Goal: Use online tool/utility: Utilize a website feature to perform a specific function

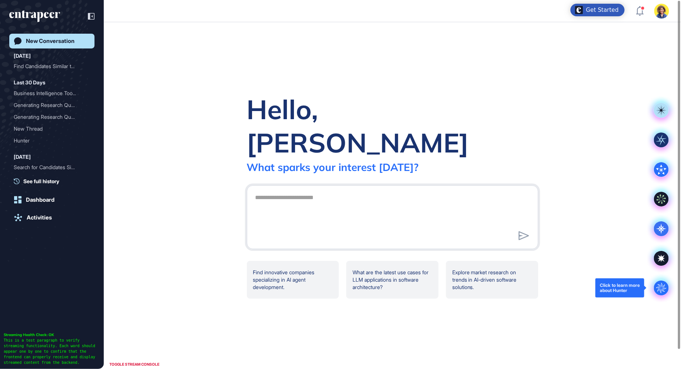
click at [659, 287] on circle at bounding box center [660, 288] width 15 height 15
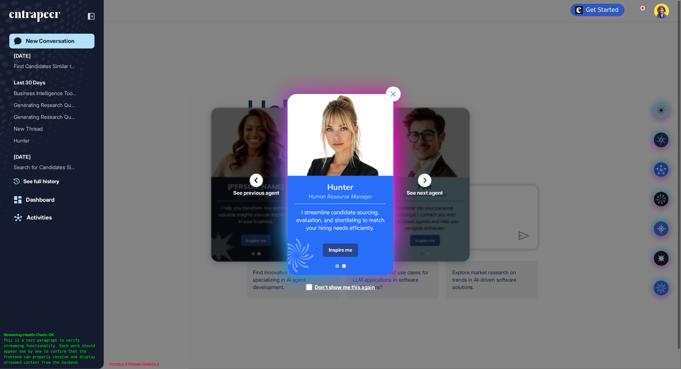
click at [337, 249] on div "Inspire me" at bounding box center [340, 250] width 35 height 13
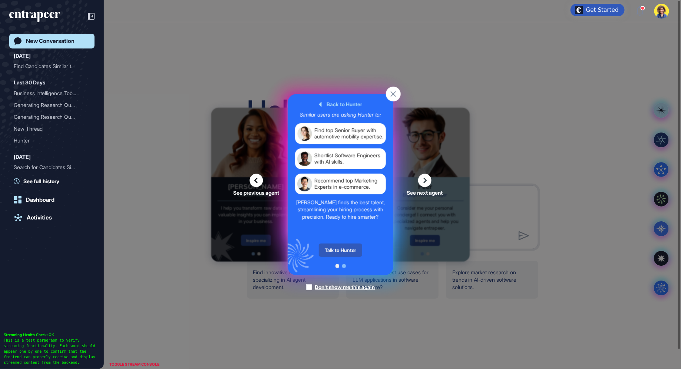
click at [337, 249] on div "Talk to Hunter" at bounding box center [340, 250] width 43 height 13
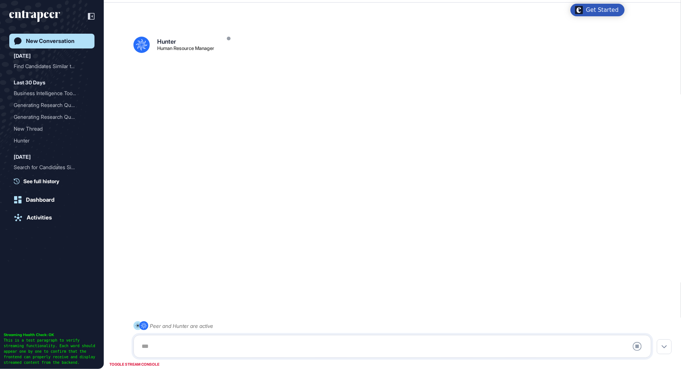
scroll to position [20, 0]
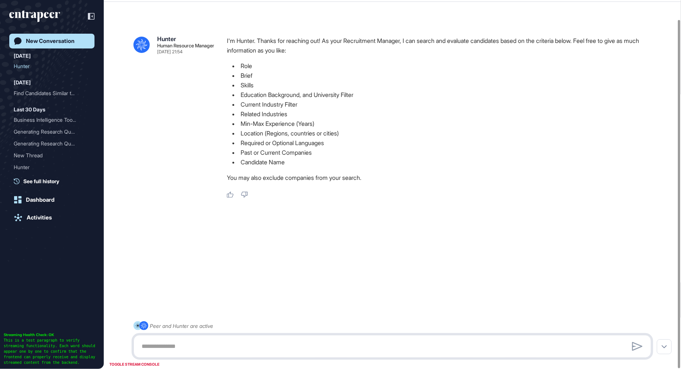
click at [182, 341] on textarea at bounding box center [392, 346] width 510 height 15
paste textarea "**********"
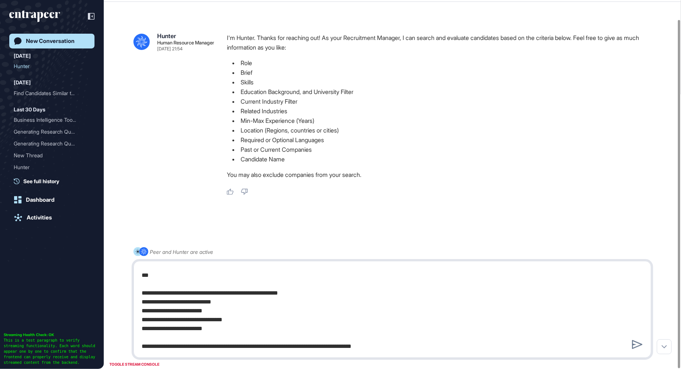
scroll to position [0, 0]
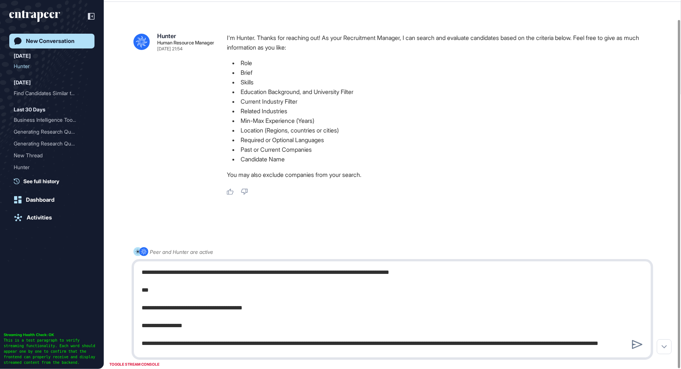
drag, startPoint x: 146, startPoint y: 307, endPoint x: 131, endPoint y: 255, distance: 54.0
click at [133, 255] on div ".cls-2{fill:#fff} Peer and Hunter are active" at bounding box center [392, 302] width 518 height 111
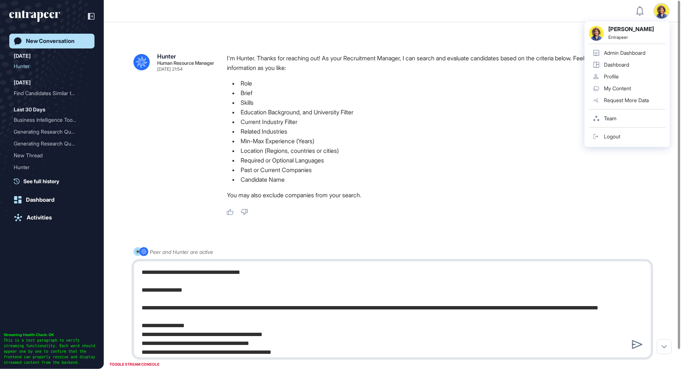
type textarea "**********"
click at [631, 54] on div "Admin Dashboard" at bounding box center [623, 53] width 41 height 6
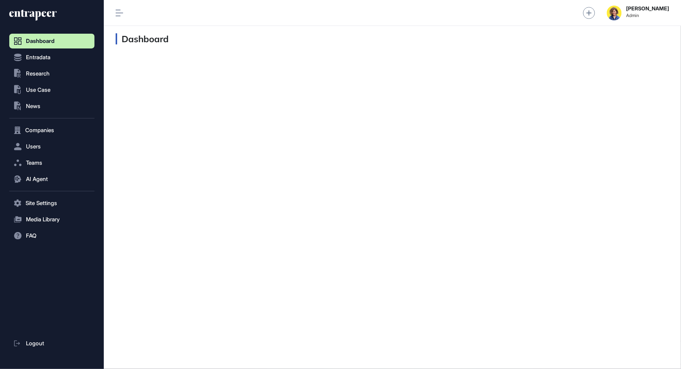
scroll to position [0, 0]
click at [27, 146] on span "Users" at bounding box center [33, 147] width 15 height 6
click at [37, 159] on link "User List" at bounding box center [53, 162] width 81 height 13
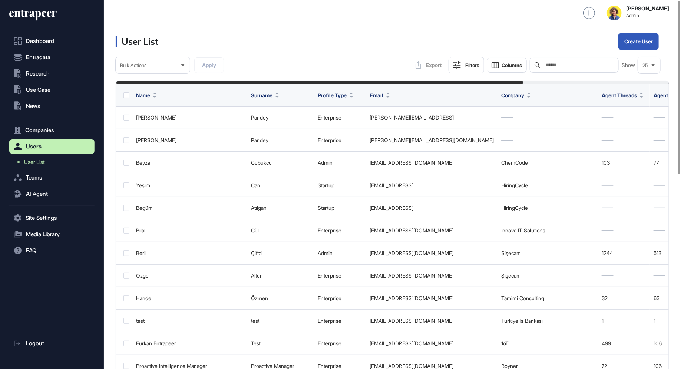
click at [589, 64] on input "text" at bounding box center [579, 65] width 69 height 6
type input "****"
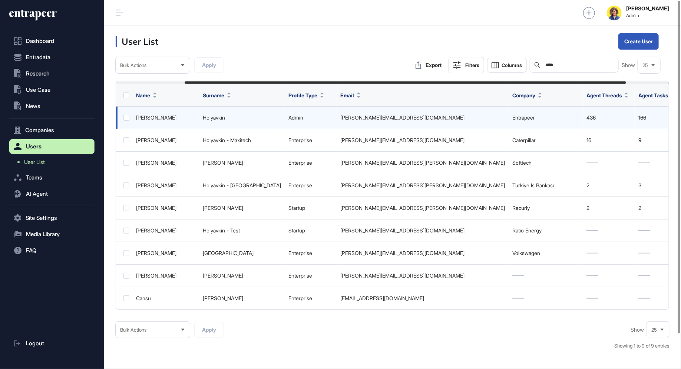
scroll to position [0, 139]
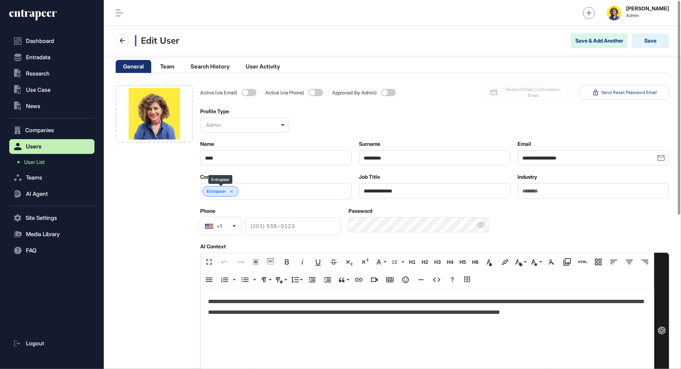
click at [233, 189] on icon at bounding box center [231, 191] width 5 height 5
click at [238, 190] on input "text" at bounding box center [271, 192] width 132 height 6
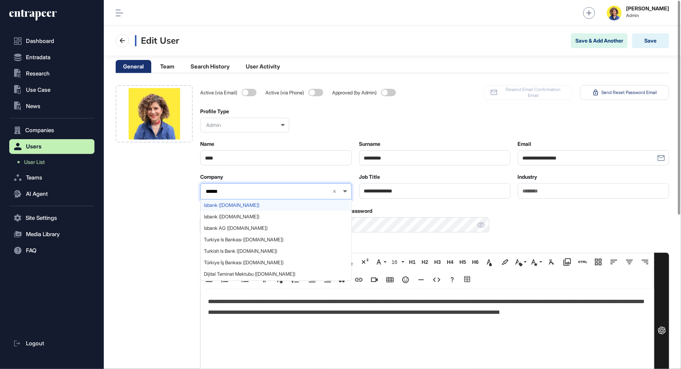
type input "******"
click at [230, 204] on span "Isbank (isbank.com.tr)" at bounding box center [275, 206] width 143 height 6
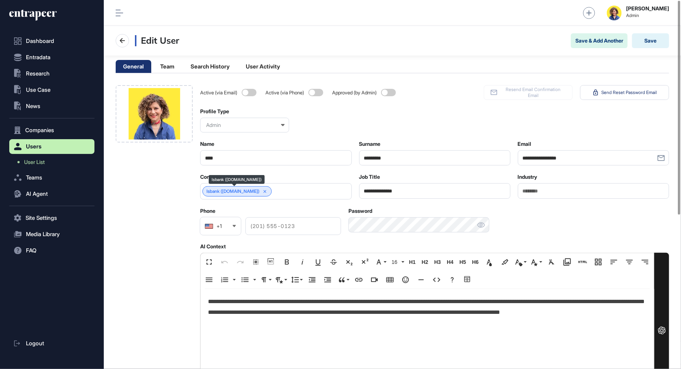
click at [229, 193] on link "Isbank (isbank.com.tr)" at bounding box center [232, 191] width 53 height 5
click at [262, 189] on icon at bounding box center [264, 191] width 5 height 5
click at [259, 189] on input "text" at bounding box center [271, 192] width 132 height 6
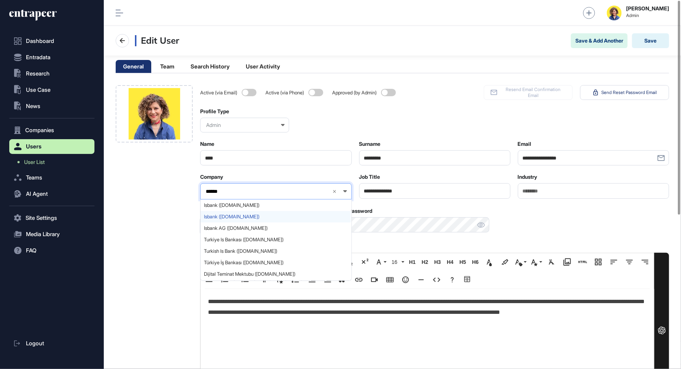
type input "******"
click at [240, 218] on span "Isbank (isbank.com.tr)" at bounding box center [275, 217] width 143 height 6
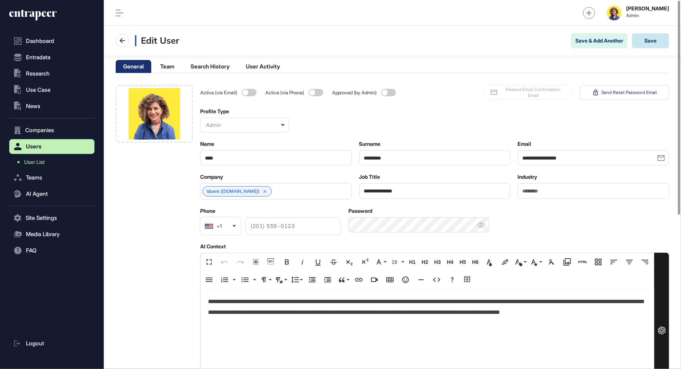
click at [661, 34] on button "Save" at bounding box center [650, 40] width 37 height 15
click at [210, 187] on div "Isbank" at bounding box center [216, 191] width 29 height 10
click at [211, 189] on link "Isbank" at bounding box center [212, 191] width 13 height 5
click at [227, 192] on icon at bounding box center [224, 191] width 5 height 5
click at [227, 192] on input "text" at bounding box center [271, 192] width 132 height 6
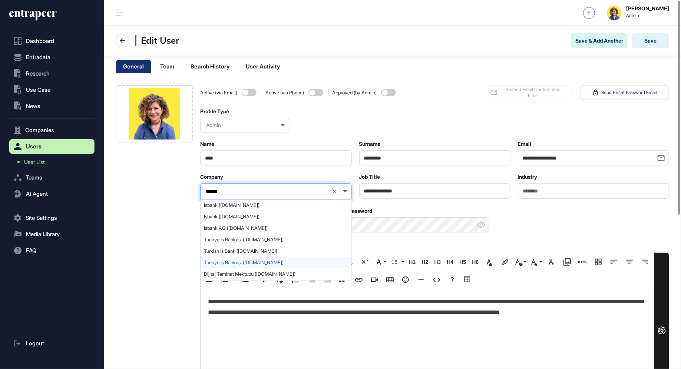
type input "******"
click at [272, 264] on span "Türkiye İş Bankası (isbank.com.tr)" at bounding box center [275, 263] width 143 height 6
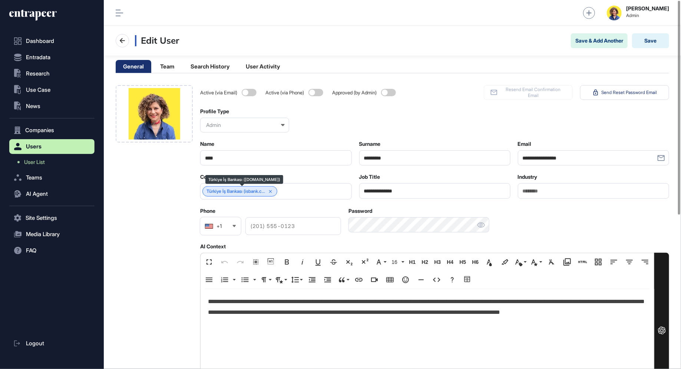
click at [245, 193] on link "Türkiye İş Bankası (isbank.c..." at bounding box center [235, 191] width 59 height 5
click at [273, 191] on icon at bounding box center [270, 191] width 5 height 5
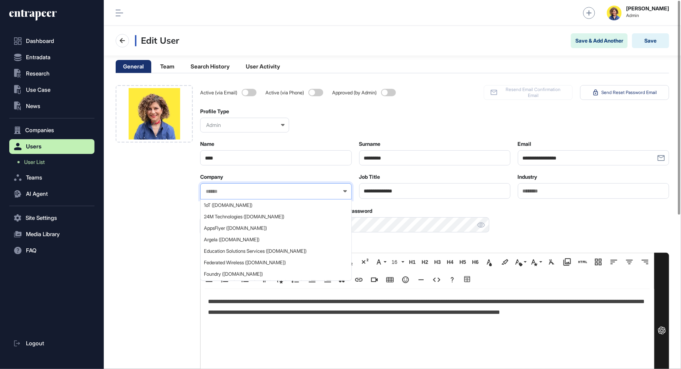
click at [275, 191] on input "text" at bounding box center [271, 192] width 132 height 6
type input "*"
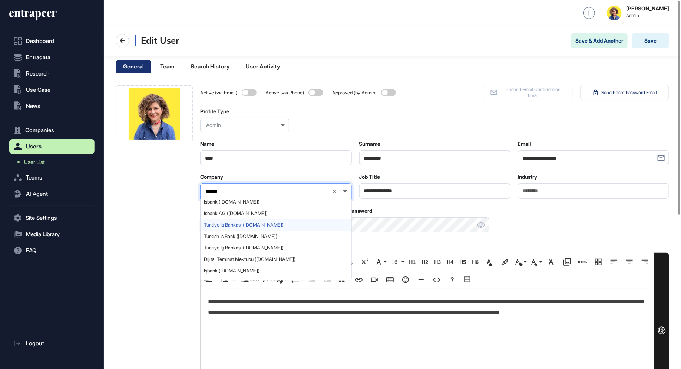
type input "******"
click at [276, 229] on div "Turkiye Is Bankası (isbank.com.tr)" at bounding box center [275, 224] width 150 height 11
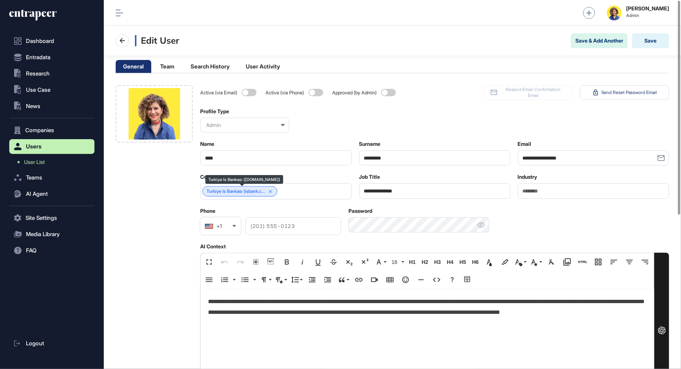
click at [273, 191] on icon at bounding box center [270, 191] width 5 height 5
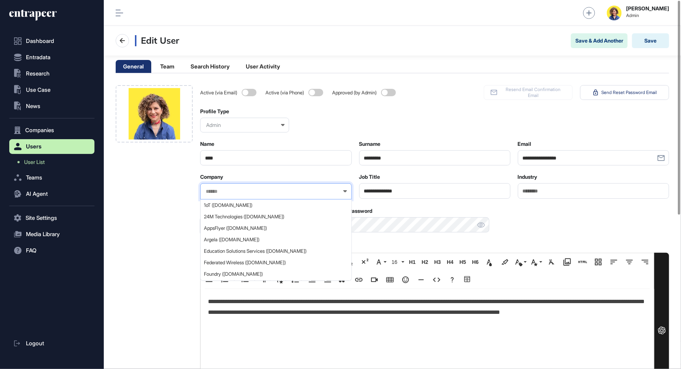
click at [287, 191] on input "text" at bounding box center [271, 192] width 132 height 6
type input "******"
click at [260, 239] on span "Turkiye Is Bankası (isbank.com.tr)" at bounding box center [275, 240] width 143 height 6
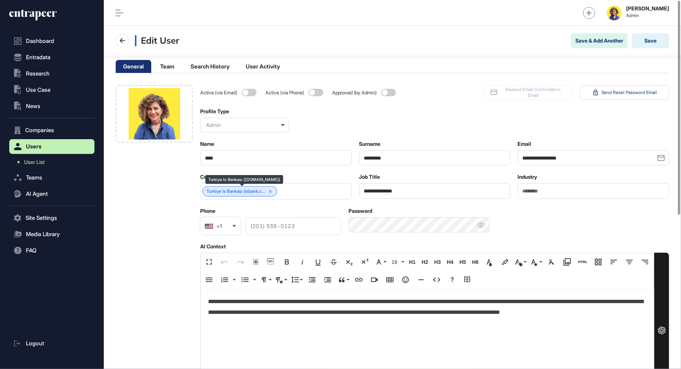
click at [245, 193] on link "Turkiye Is Bankası (isbank.c..." at bounding box center [235, 191] width 59 height 5
click at [612, 33] on button "Save & Add Another" at bounding box center [598, 40] width 57 height 15
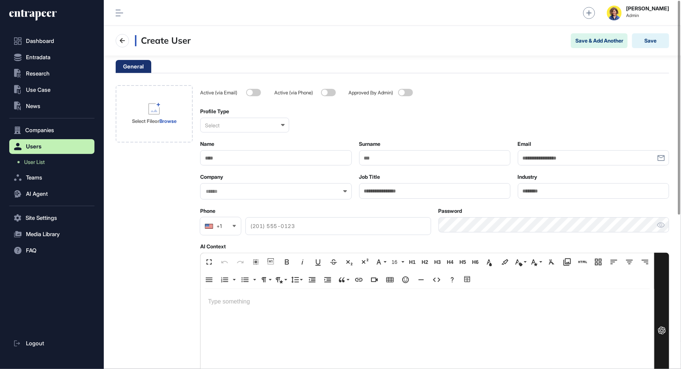
click at [42, 11] on icon at bounding box center [32, 15] width 47 height 12
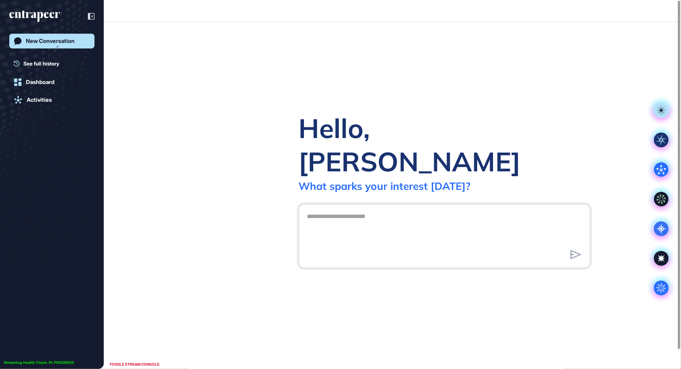
scroll to position [0, 0]
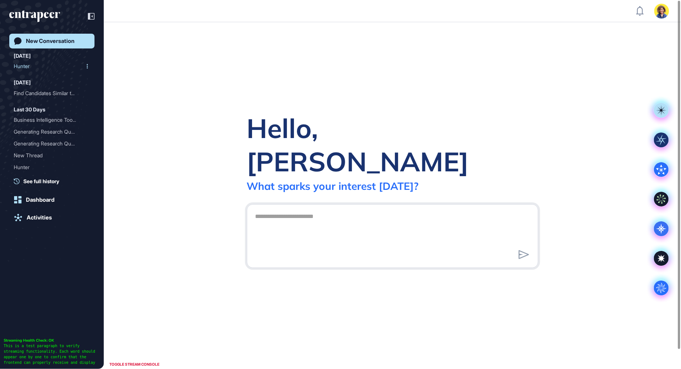
click at [33, 62] on div "Hunter" at bounding box center [49, 66] width 70 height 12
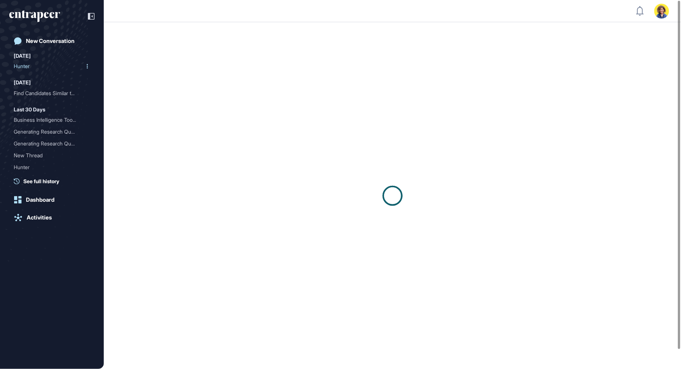
click at [26, 68] on div "Hunter" at bounding box center [49, 66] width 70 height 12
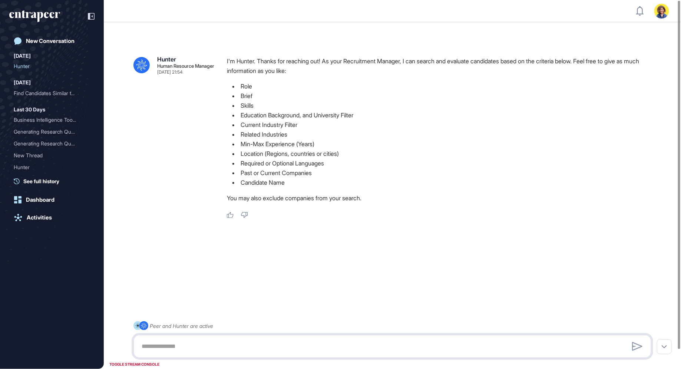
click at [210, 346] on textarea at bounding box center [392, 346] width 510 height 15
paste textarea "**********"
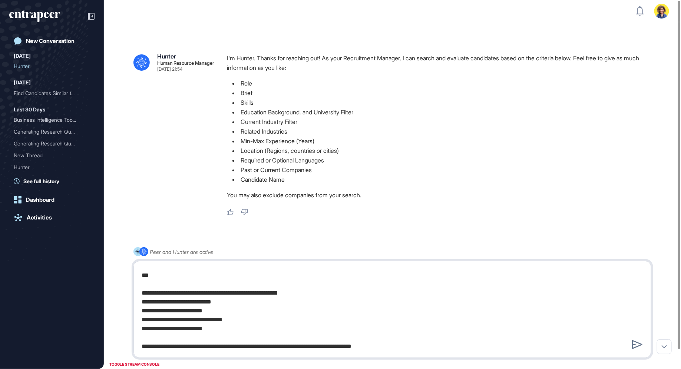
drag, startPoint x: 148, startPoint y: 280, endPoint x: 502, endPoint y: 368, distance: 364.1
click at [502, 358] on div ".cls-2{fill:#fff} Peer and Hunter are active" at bounding box center [392, 302] width 518 height 111
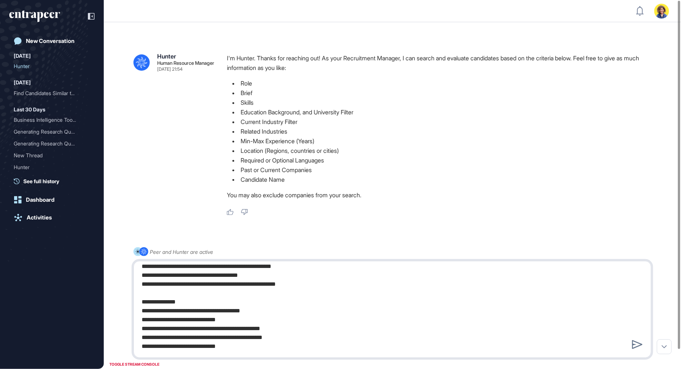
scroll to position [139, 0]
click at [160, 337] on textarea "**********" at bounding box center [392, 309] width 510 height 89
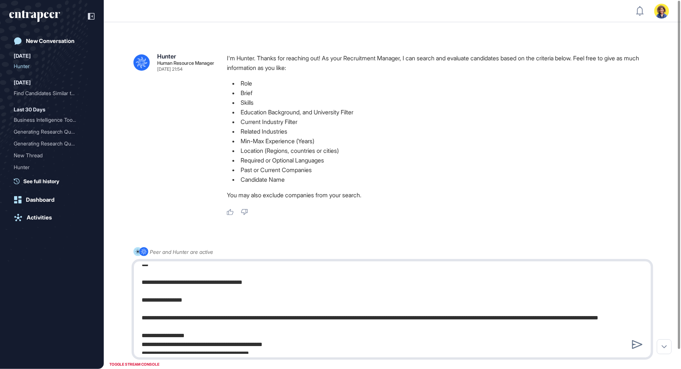
scroll to position [0, 0]
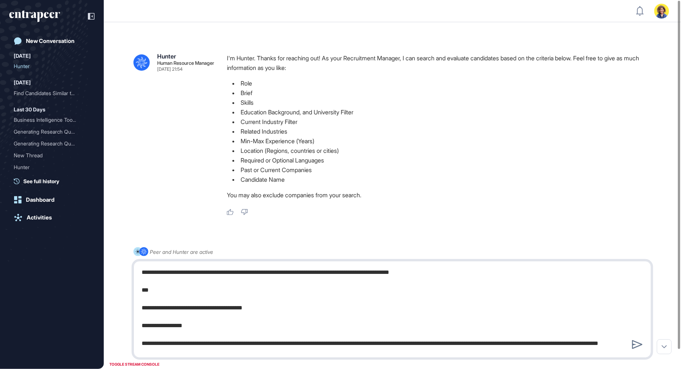
drag, startPoint x: 147, startPoint y: 306, endPoint x: 138, endPoint y: 257, distance: 49.7
click at [138, 257] on div "**********" at bounding box center [392, 302] width 518 height 111
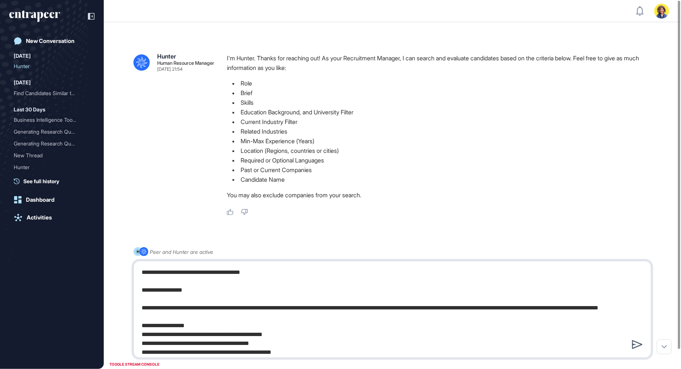
type textarea "**********"
click at [635, 340] on div at bounding box center [637, 345] width 14 height 13
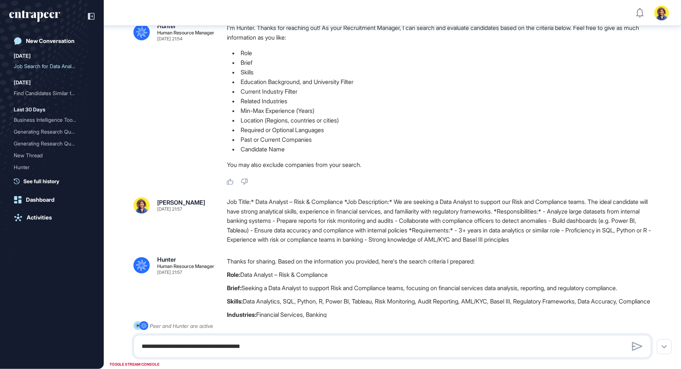
scroll to position [137, 0]
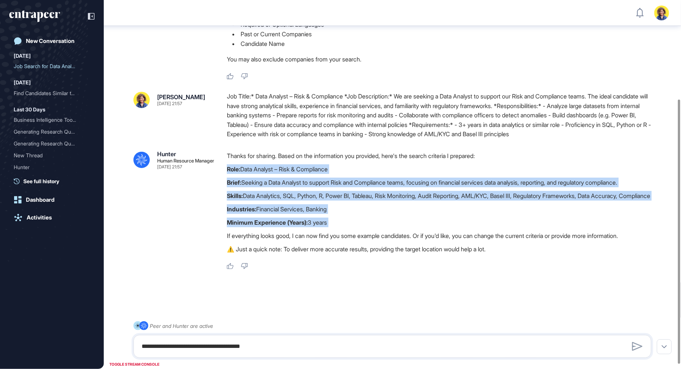
drag, startPoint x: 266, startPoint y: 159, endPoint x: 292, endPoint y: 235, distance: 80.5
click at [292, 235] on div "Thanks for sharing. Based on the information you provided, here's the search cr…" at bounding box center [442, 204] width 430 height 107
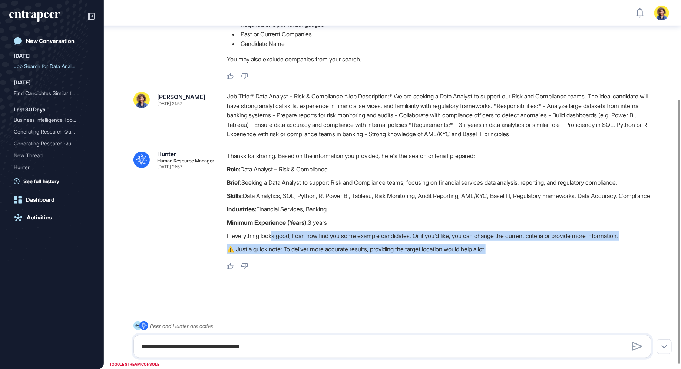
drag, startPoint x: 276, startPoint y: 244, endPoint x: 416, endPoint y: 260, distance: 141.2
click at [416, 258] on div "Thanks for sharing. Based on the information you provided, here's the search cr…" at bounding box center [442, 204] width 430 height 107
click at [414, 254] on p "⚠️ Just a quick note: To deliver more accurate results, providing the target lo…" at bounding box center [442, 249] width 430 height 10
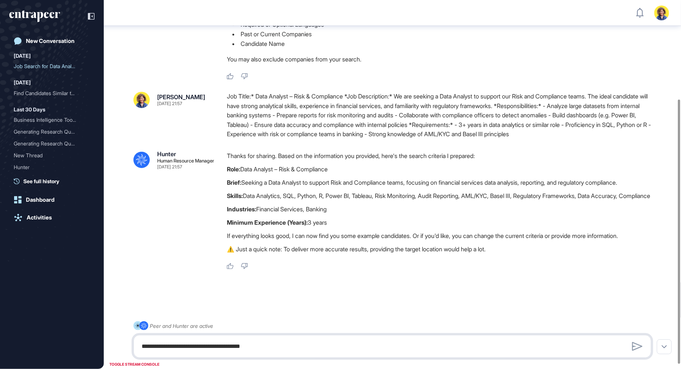
click at [244, 341] on textarea "**********" at bounding box center [392, 346] width 510 height 15
type textarea "**********"
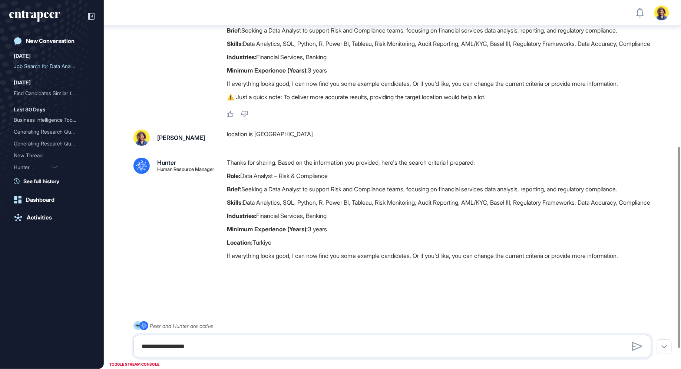
scroll to position [306, 0]
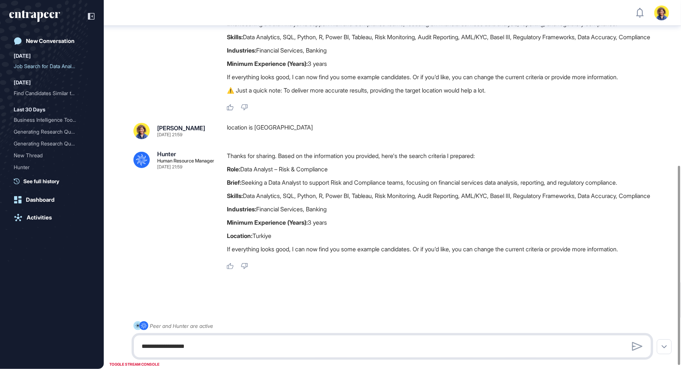
click at [185, 347] on textarea "**********" at bounding box center [392, 346] width 510 height 15
type textarea "******"
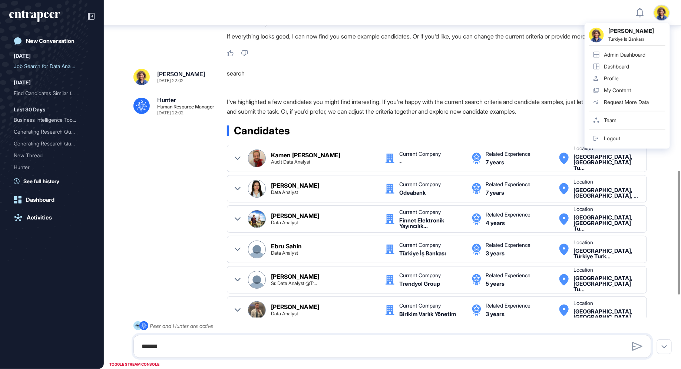
scroll to position [508, 0]
click at [170, 183] on div ".cls-2{fill:#fff} Hunter Human Resource Manager Aug 31, 2025 22:02 I've highlig…" at bounding box center [392, 283] width 518 height 375
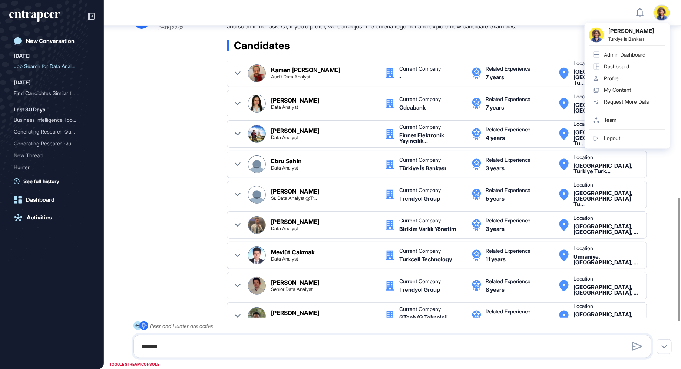
scroll to position [13, 0]
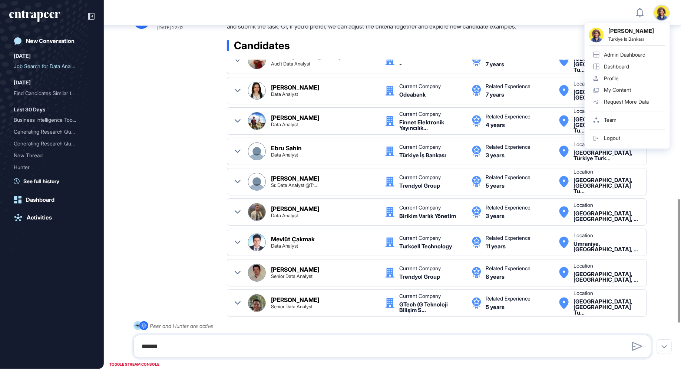
click at [236, 154] on icon at bounding box center [237, 152] width 6 height 6
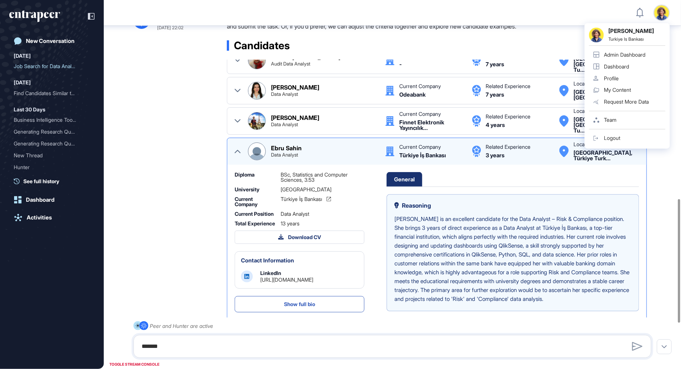
click at [240, 153] on icon at bounding box center [237, 151] width 6 height 3
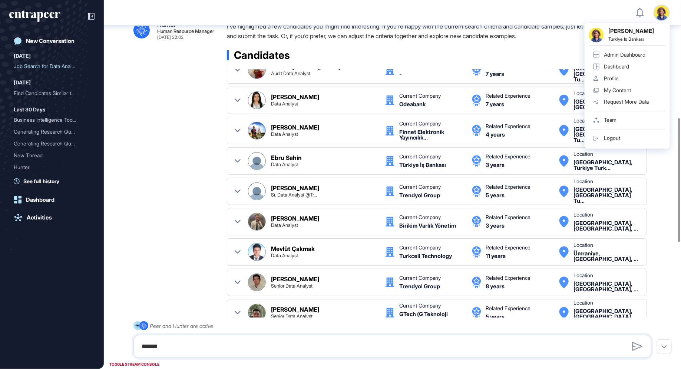
scroll to position [0, 0]
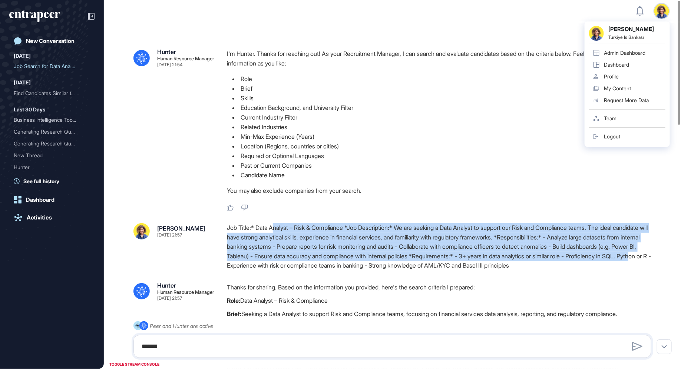
drag, startPoint x: 274, startPoint y: 227, endPoint x: 309, endPoint y: 269, distance: 55.5
click at [309, 269] on div "Job Title:* Data Analyst – Risk & Compliance *Job Description:* We are seeking …" at bounding box center [442, 246] width 430 height 47
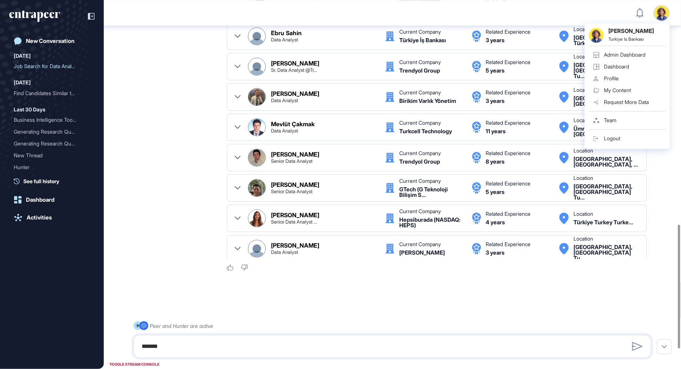
scroll to position [728, 0]
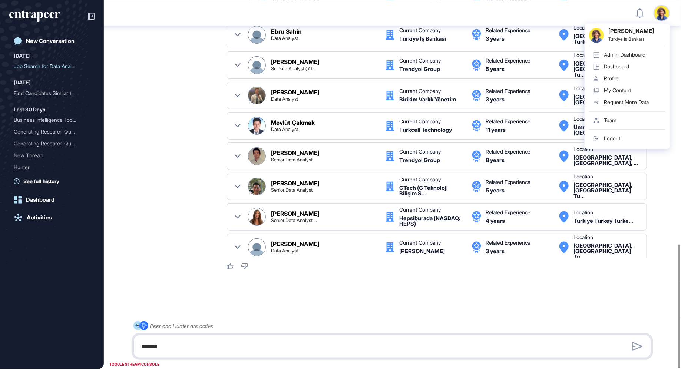
click at [187, 350] on textarea "******" at bounding box center [392, 346] width 510 height 15
type textarea "**********"
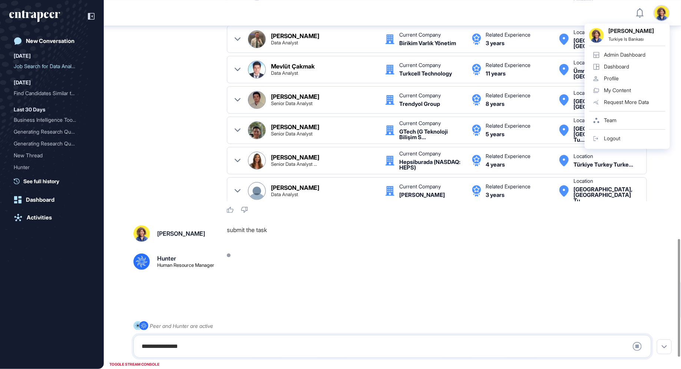
scroll to position [785, 0]
click at [424, 287] on div at bounding box center [392, 297] width 518 height 30
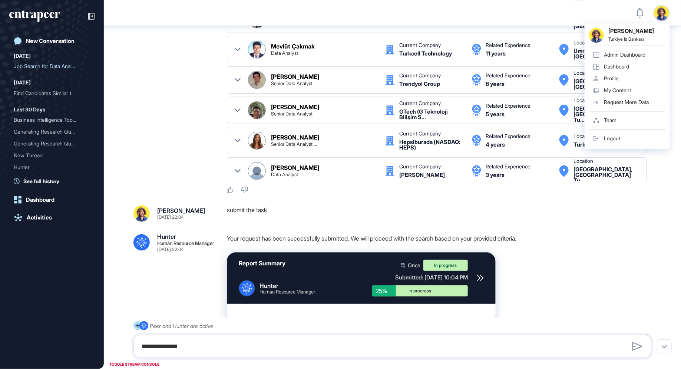
scroll to position [845, 0]
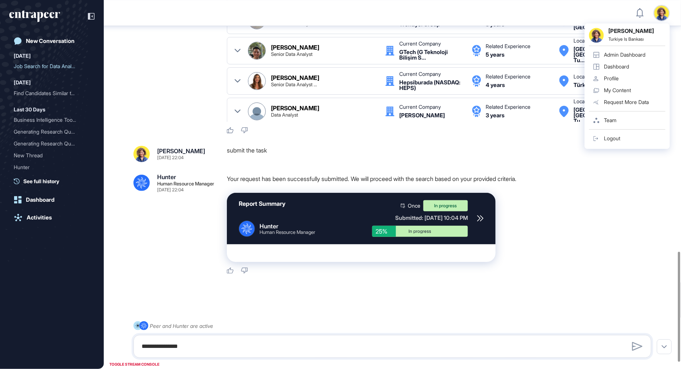
click at [475, 239] on div "Report Summary .cls-2{fill:#fff} Hunter Human Resource Manager Once In progress…" at bounding box center [361, 218] width 269 height 51
click at [480, 222] on icon at bounding box center [480, 218] width 7 height 7
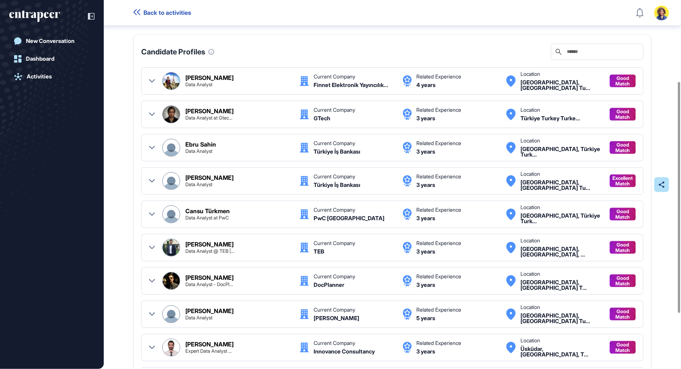
scroll to position [128, 0]
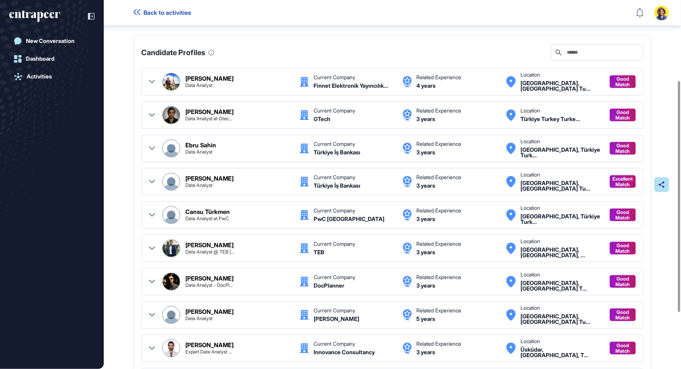
click at [151, 179] on icon at bounding box center [152, 182] width 6 height 6
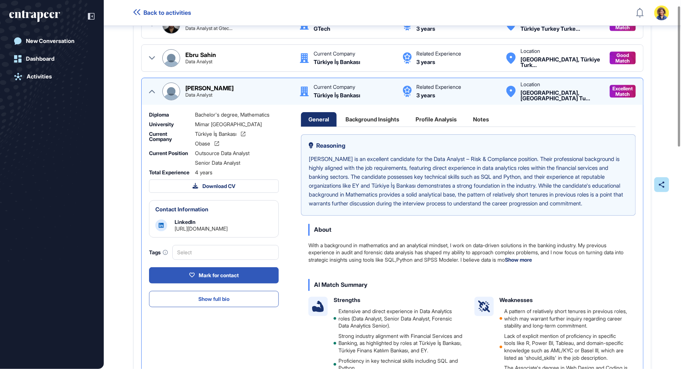
scroll to position [15, 0]
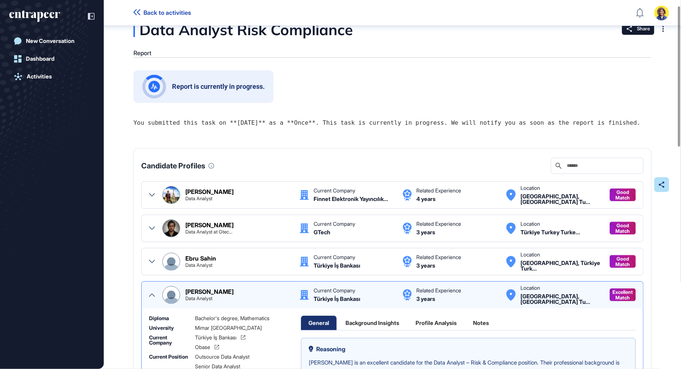
click at [152, 296] on icon at bounding box center [152, 295] width 6 height 6
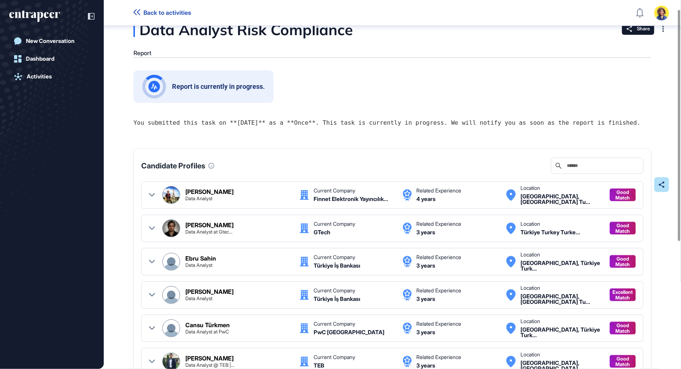
scroll to position [0, 0]
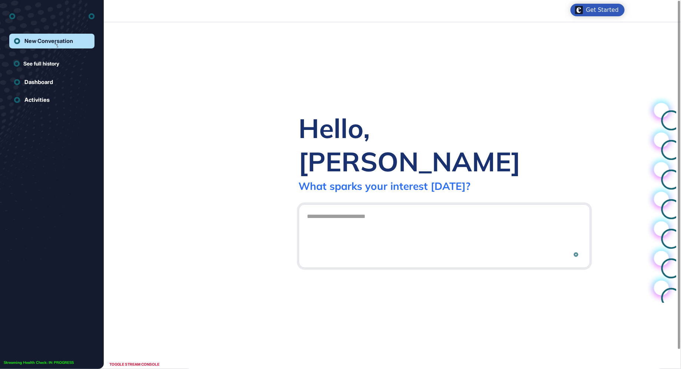
scroll to position [0, 0]
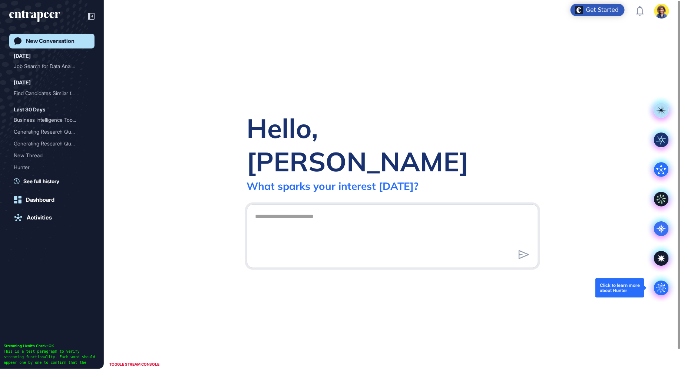
click at [661, 290] on icon ".cls-2{fill:#fff}" at bounding box center [660, 288] width 15 height 15
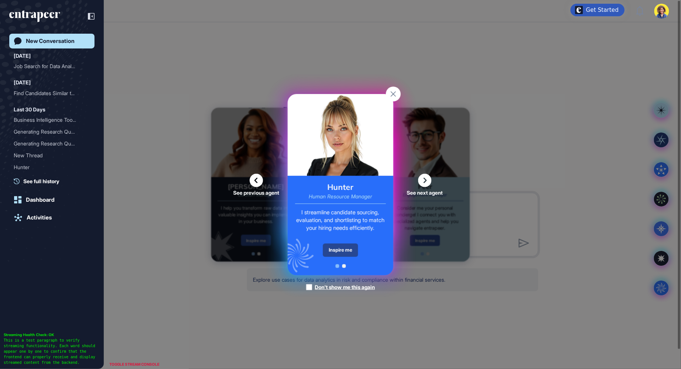
click at [337, 245] on div "Inspire me" at bounding box center [340, 250] width 35 height 13
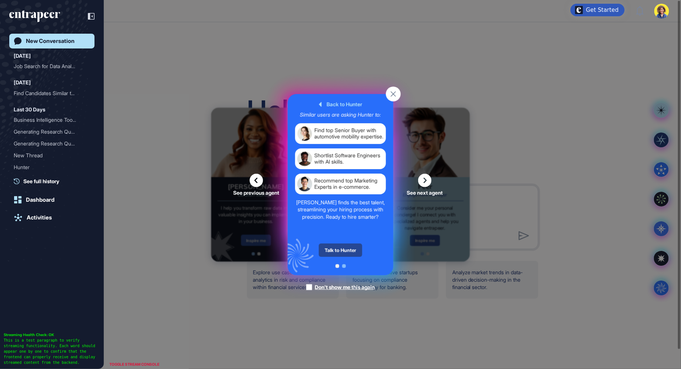
click at [337, 252] on div "Talk to Hunter" at bounding box center [340, 250] width 43 height 13
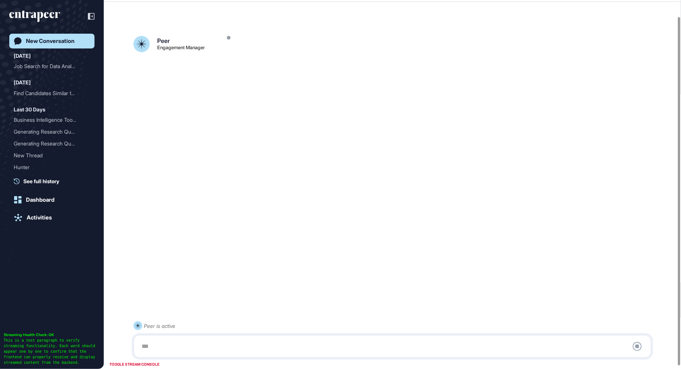
scroll to position [20, 0]
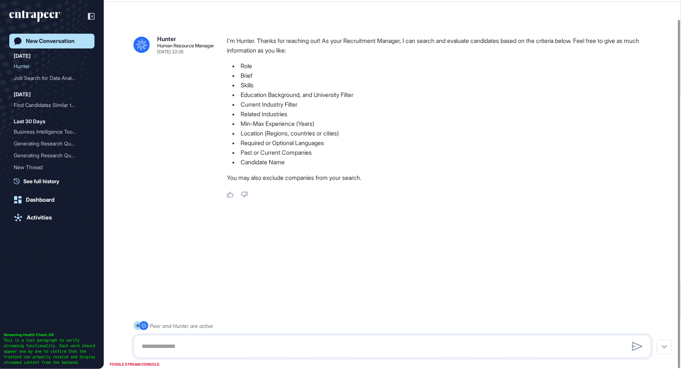
click at [442, 203] on div ".cls-2{fill:#fff} Hunter Human Resource Manager [DATE] 22:05 I'm Hunter. Thanks…" at bounding box center [392, 175] width 577 height 332
click at [193, 349] on textarea at bounding box center [392, 346] width 510 height 15
type textarea "*"
type textarea "******"
